Goal: Information Seeking & Learning: Learn about a topic

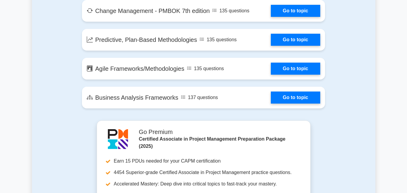
scroll to position [1265, 0]
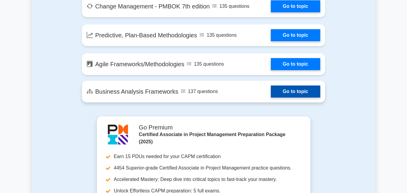
click at [271, 90] on link "Go to topic" at bounding box center [295, 92] width 49 height 12
click at [283, 92] on link "Go to topic" at bounding box center [295, 92] width 49 height 12
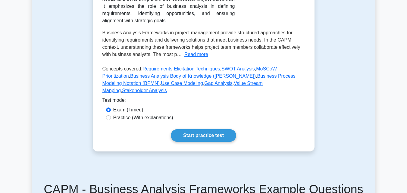
scroll to position [90, 0]
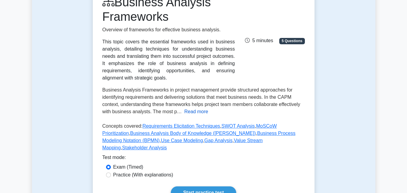
click at [189, 111] on button "Read more" at bounding box center [196, 111] width 24 height 7
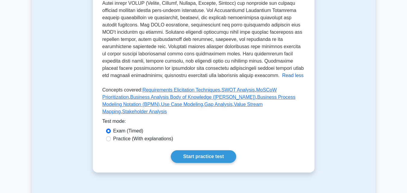
scroll to position [301, 0]
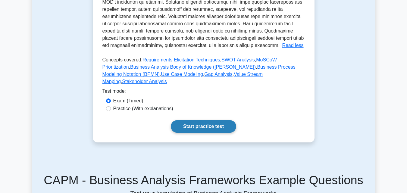
click at [201, 120] on link "Start practice test" at bounding box center [203, 126] width 65 height 13
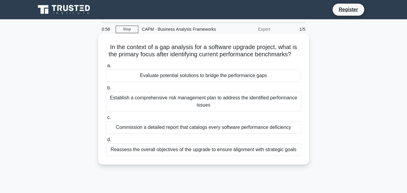
click at [164, 111] on div "Establish a comprehensive risk management plan to address the identified perfor…" at bounding box center [203, 102] width 195 height 20
click at [106, 90] on input "b. Establish a comprehensive risk management plan to address the identified per…" at bounding box center [106, 88] width 0 height 4
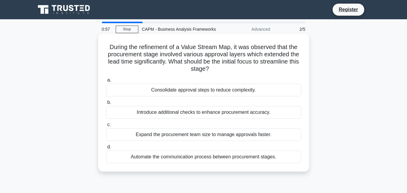
click at [158, 123] on label "c. Expand the procurement team size to manage approvals faster." at bounding box center [203, 131] width 195 height 20
click at [106, 123] on input "c. Expand the procurement team size to manage approvals faster." at bounding box center [106, 125] width 0 height 4
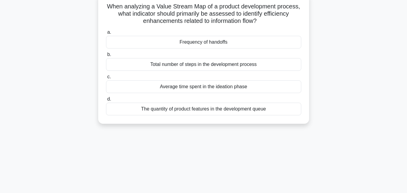
scroll to position [30, 0]
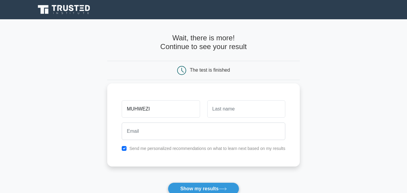
type input "MUHWEZI"
click at [231, 107] on input "text" at bounding box center [246, 108] width 78 height 17
type input "GEORGE"
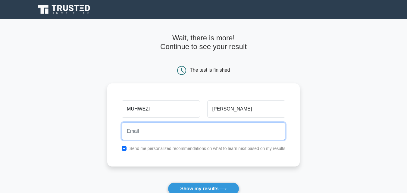
click at [193, 130] on input "email" at bounding box center [204, 131] width 164 height 17
type input "muhwezigeorge22@gmail.com"
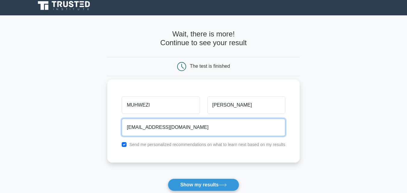
scroll to position [30, 0]
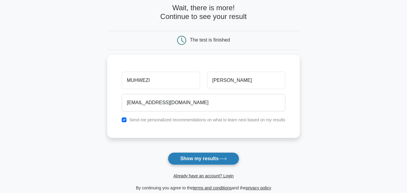
click at [204, 159] on button "Show my results" at bounding box center [203, 158] width 71 height 13
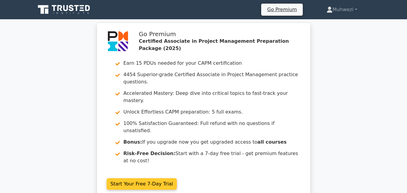
click at [138, 178] on link "Start Your Free 7-Day Trial" at bounding box center [142, 183] width 70 height 11
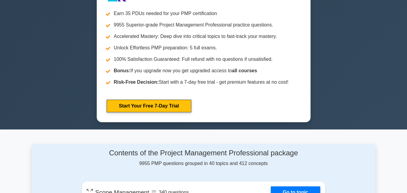
scroll to position [271, 0]
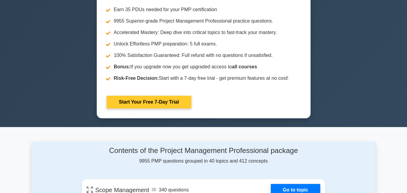
click at [159, 103] on link "Start Your Free 7-Day Trial" at bounding box center [149, 102] width 85 height 13
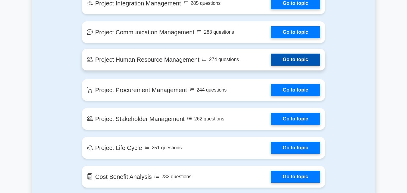
scroll to position [633, 0]
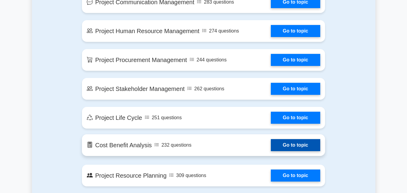
click at [271, 146] on link "Go to topic" at bounding box center [295, 145] width 49 height 12
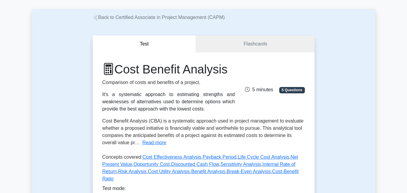
scroll to position [90, 0]
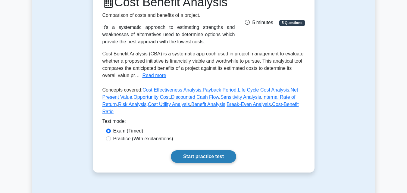
click at [204, 153] on link "Start practice test" at bounding box center [203, 156] width 65 height 13
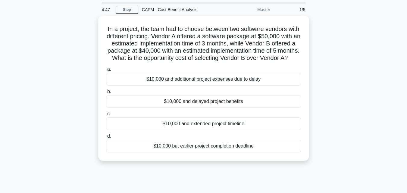
scroll to position [30, 0]
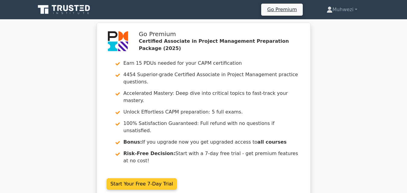
click at [139, 178] on link "Start Your Free 7-Day Trial" at bounding box center [142, 183] width 70 height 11
click at [142, 178] on link "Start Your Free 7-Day Trial" at bounding box center [142, 183] width 70 height 11
click at [147, 178] on link "Start Your Free 7-Day Trial" at bounding box center [142, 183] width 70 height 11
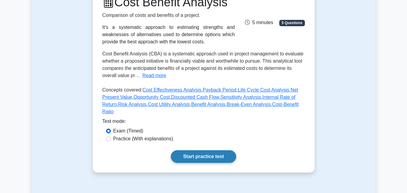
click at [206, 151] on link "Start practice test" at bounding box center [203, 156] width 65 height 13
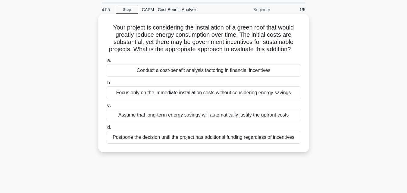
scroll to position [30, 0]
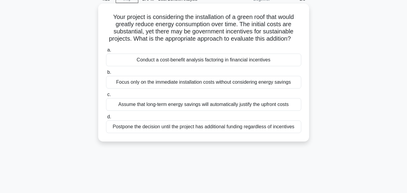
click at [187, 66] on div "Conduct a cost-benefit analysis factoring in financial incentives" at bounding box center [203, 60] width 195 height 13
click at [106, 52] on input "a. Conduct a cost-benefit analysis factoring in financial incentives" at bounding box center [106, 50] width 0 height 4
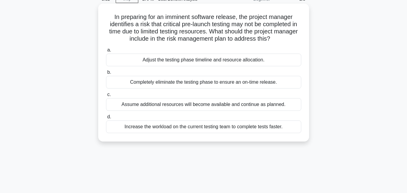
click at [193, 129] on div "Increase the workload on the current testing team to complete tests faster." at bounding box center [203, 127] width 195 height 13
click at [106, 119] on input "d. Increase the workload on the current testing team to complete tests faster." at bounding box center [106, 117] width 0 height 4
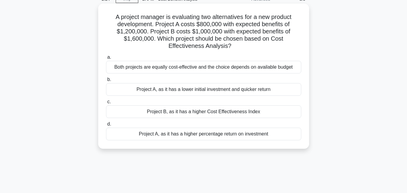
click at [205, 114] on div "Project B, as it has a higher Cost Effectiveness Index" at bounding box center [203, 111] width 195 height 13
click at [106, 104] on input "c. Project B, as it has a higher Cost Effectiveness Index" at bounding box center [106, 102] width 0 height 4
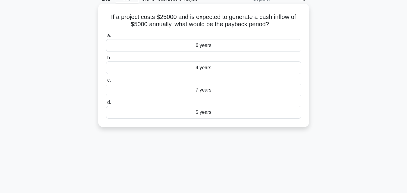
click at [192, 114] on div "5 years" at bounding box center [203, 112] width 195 height 13
click at [106, 105] on input "d. 5 years" at bounding box center [106, 103] width 0 height 4
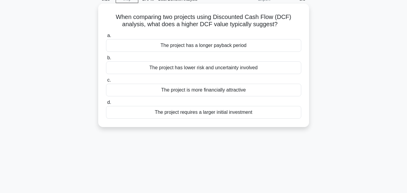
click at [198, 44] on div "The project has a longer payback period" at bounding box center [203, 45] width 195 height 13
click at [194, 47] on div "The project has a longer payback period" at bounding box center [203, 45] width 195 height 13
click at [106, 38] on input "a. The project has a longer payback period" at bounding box center [106, 36] width 0 height 4
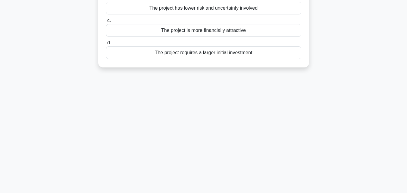
scroll to position [0, 0]
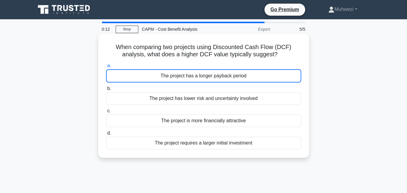
click at [181, 79] on div "The project has a longer payback period" at bounding box center [203, 75] width 195 height 13
click at [106, 68] on input "a. The project has a longer payback period" at bounding box center [106, 66] width 0 height 4
click at [196, 78] on div "The project has a longer payback period" at bounding box center [203, 75] width 195 height 13
click at [106, 68] on input "a. The project has a longer payback period" at bounding box center [106, 66] width 0 height 4
click at [255, 77] on div "The project has a longer payback period" at bounding box center [203, 75] width 195 height 13
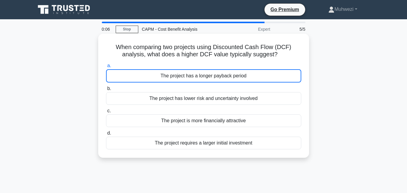
click at [106, 68] on input "a. The project has a longer payback period" at bounding box center [106, 66] width 0 height 4
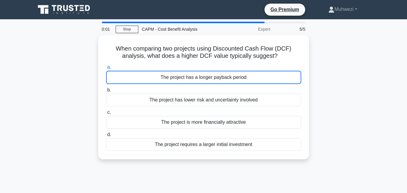
click at [269, 22] on div at bounding box center [204, 23] width 204 height 2
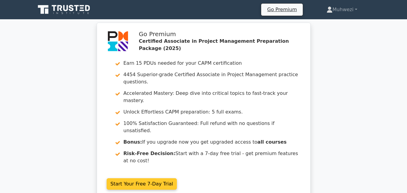
click at [146, 178] on link "Start Your Free 7-Day Trial" at bounding box center [142, 183] width 70 height 11
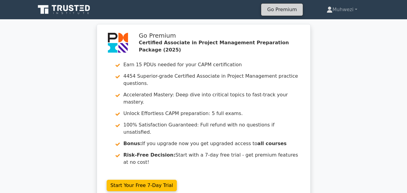
click at [282, 11] on link "Go Premium" at bounding box center [282, 9] width 37 height 8
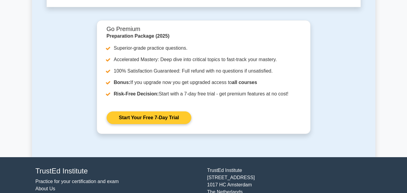
scroll to position [1920, 0]
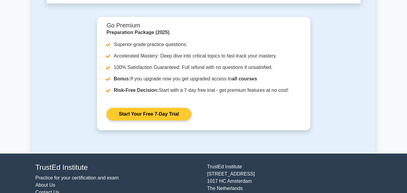
click at [149, 108] on link "Start Your Free 7-Day Trial" at bounding box center [149, 114] width 85 height 13
